Goal: Transaction & Acquisition: Purchase product/service

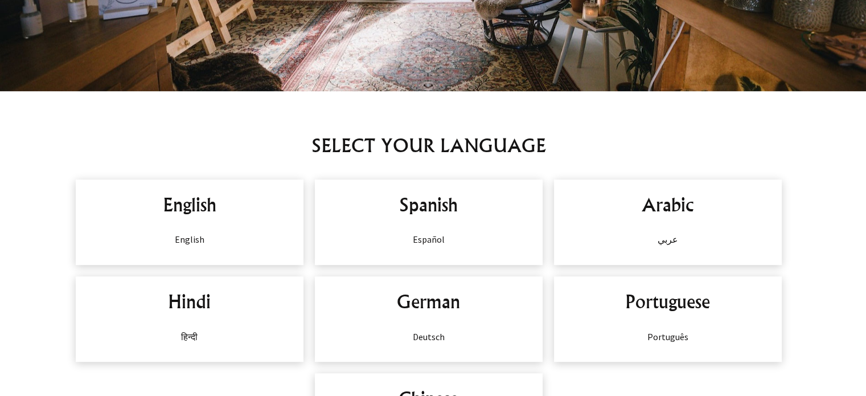
scroll to position [776, 0]
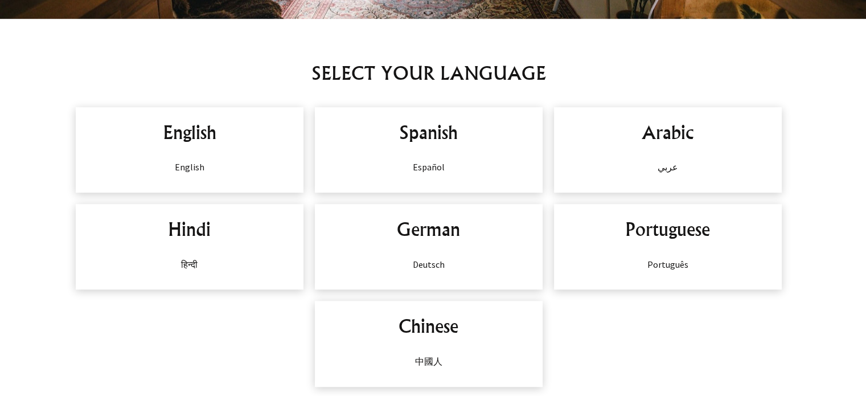
click at [237, 135] on h2 "English" at bounding box center [189, 131] width 205 height 27
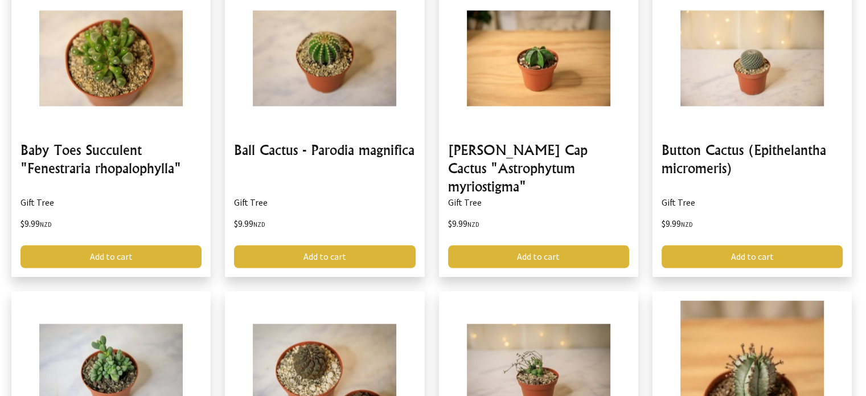
scroll to position [0, 0]
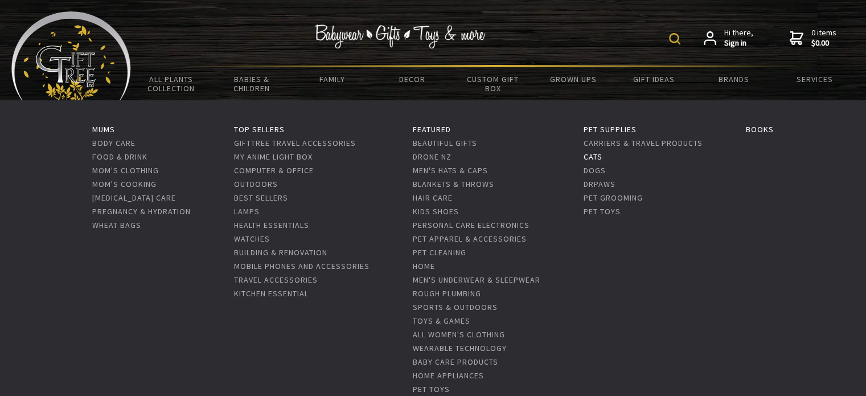
click at [600, 156] on link "Cats" at bounding box center [592, 156] width 19 height 10
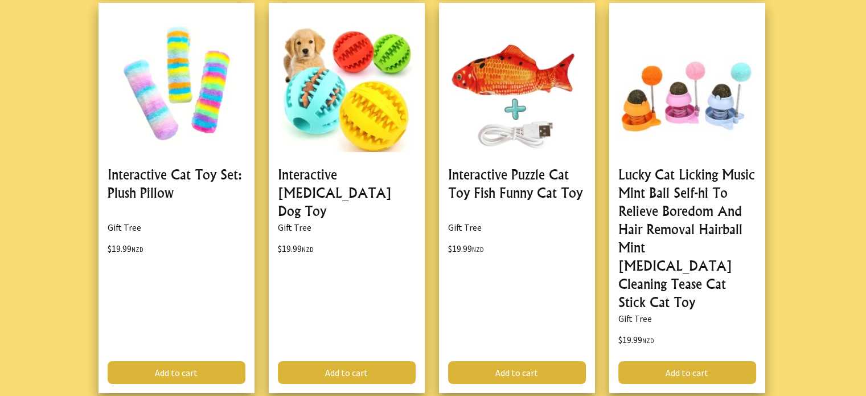
scroll to position [3519, 0]
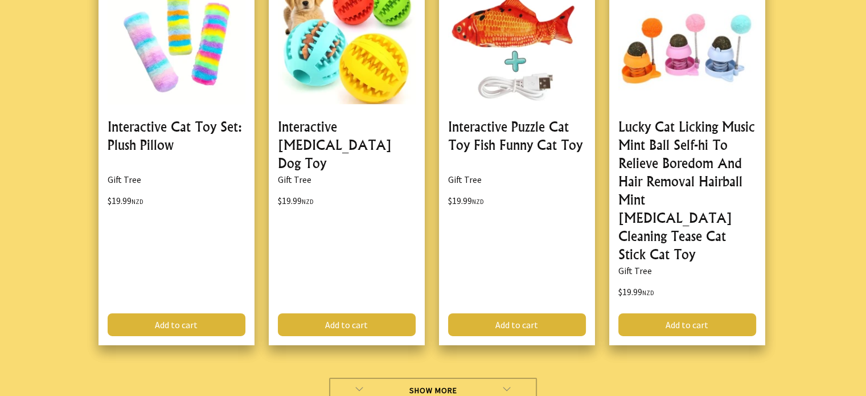
click at [462, 377] on link "Show More" at bounding box center [433, 389] width 208 height 25
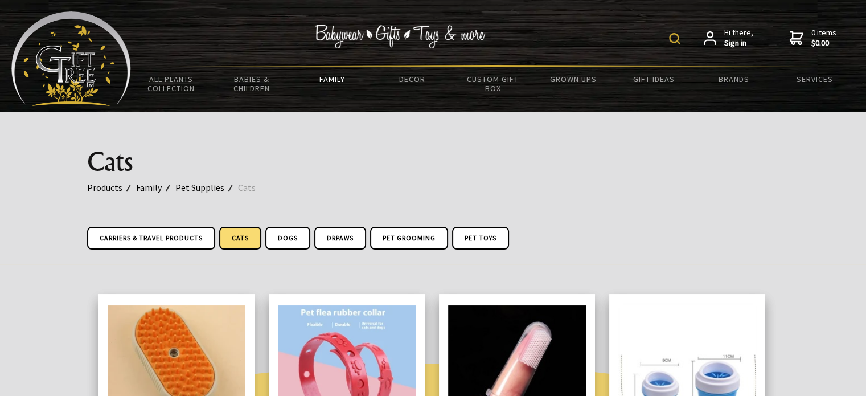
click at [676, 41] on img at bounding box center [674, 38] width 11 height 11
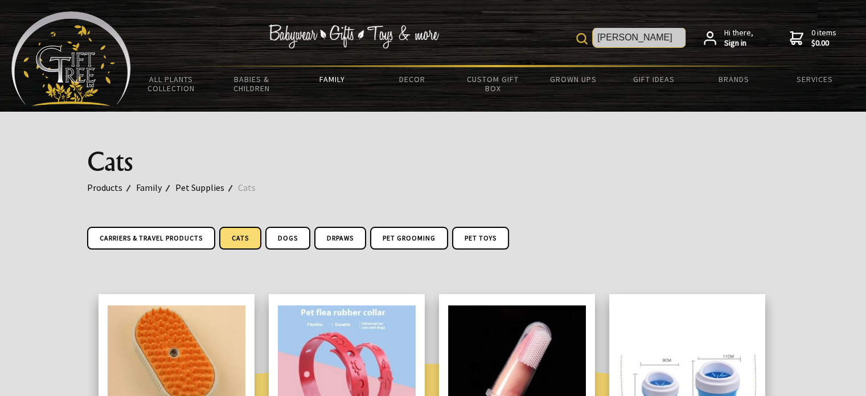
type input "kitty fountain"
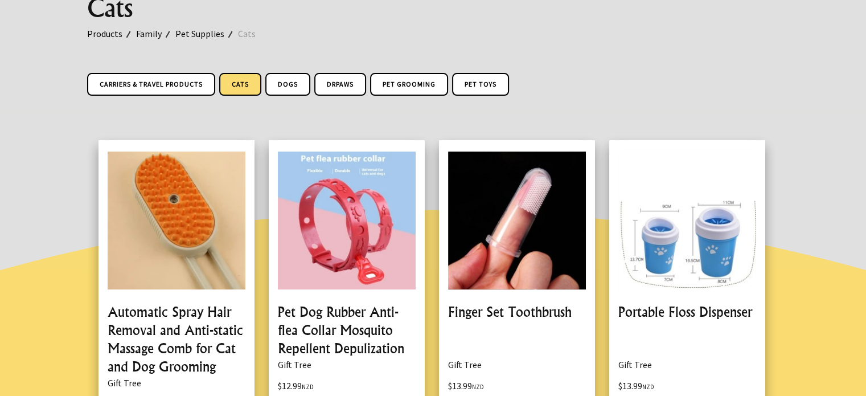
scroll to position [125, 0]
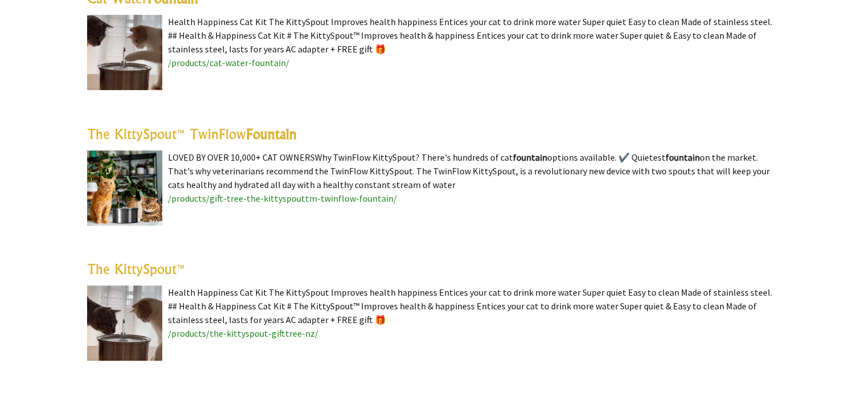
scroll to position [504, 0]
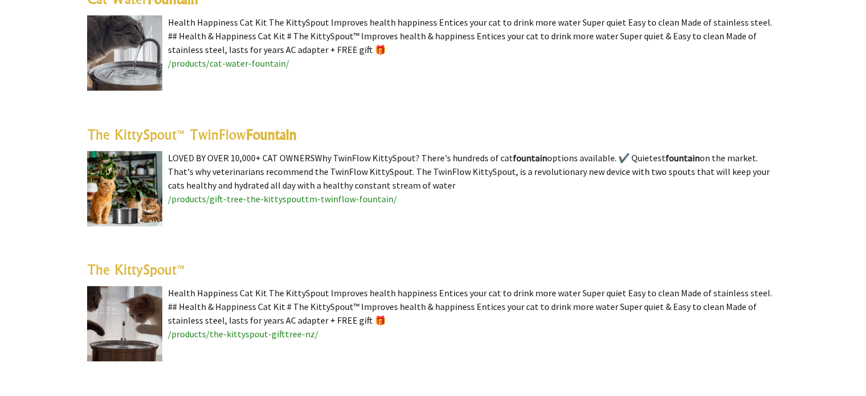
click at [138, 276] on link "The KittySpout™" at bounding box center [136, 269] width 98 height 17
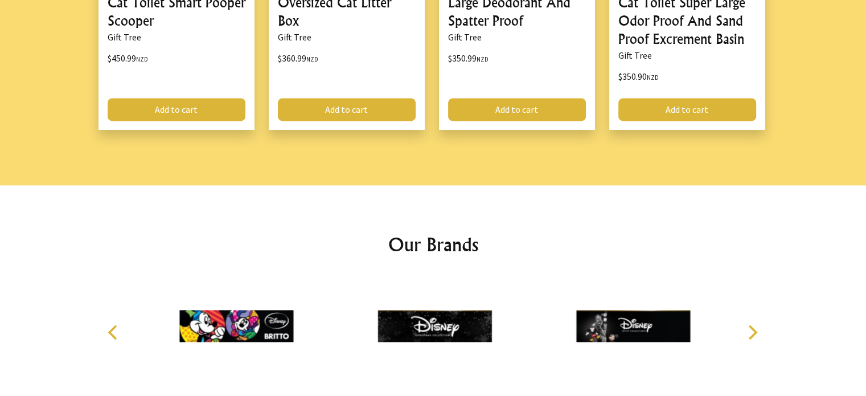
scroll to position [1719, 0]
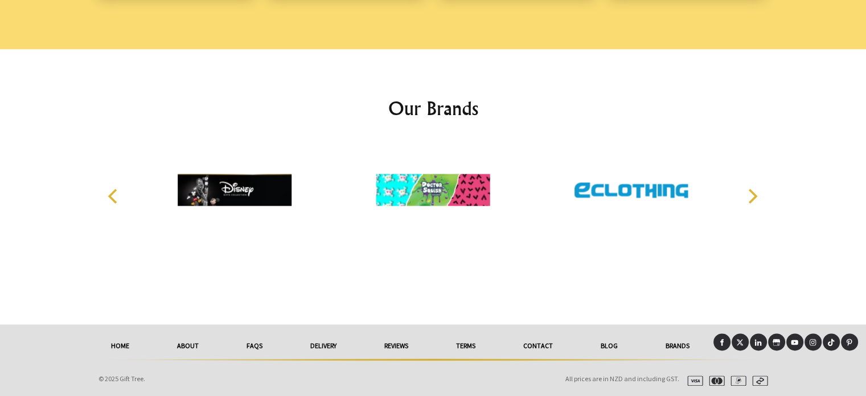
click at [539, 347] on link "Contact" at bounding box center [537, 345] width 77 height 25
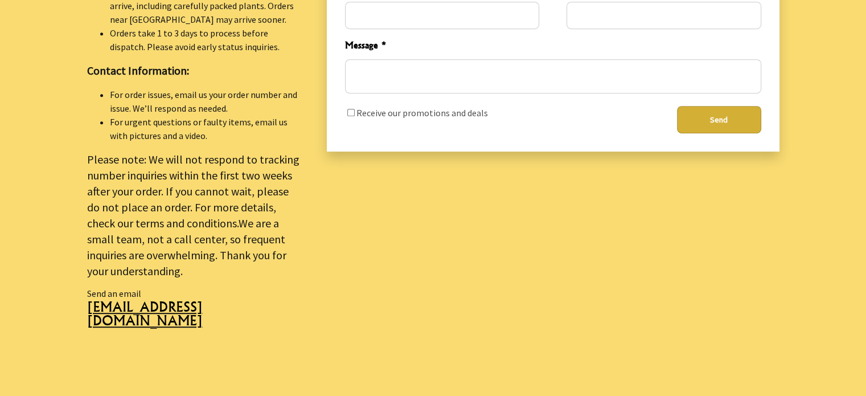
scroll to position [590, 0]
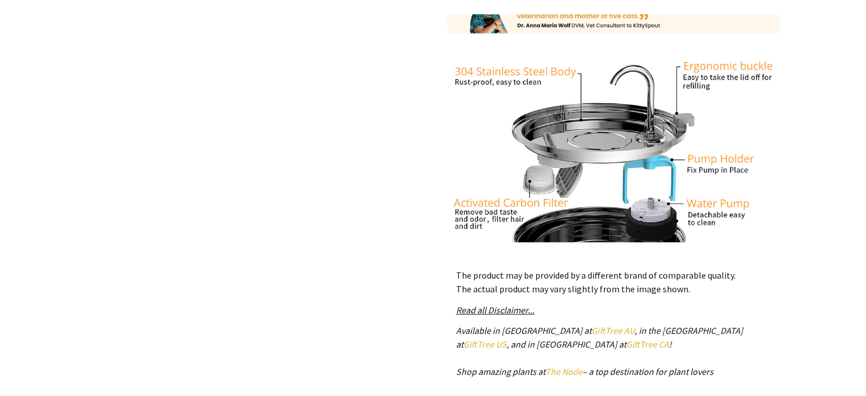
scroll to position [3698, 0]
